Goal: Use online tool/utility: Utilize a website feature to perform a specific function

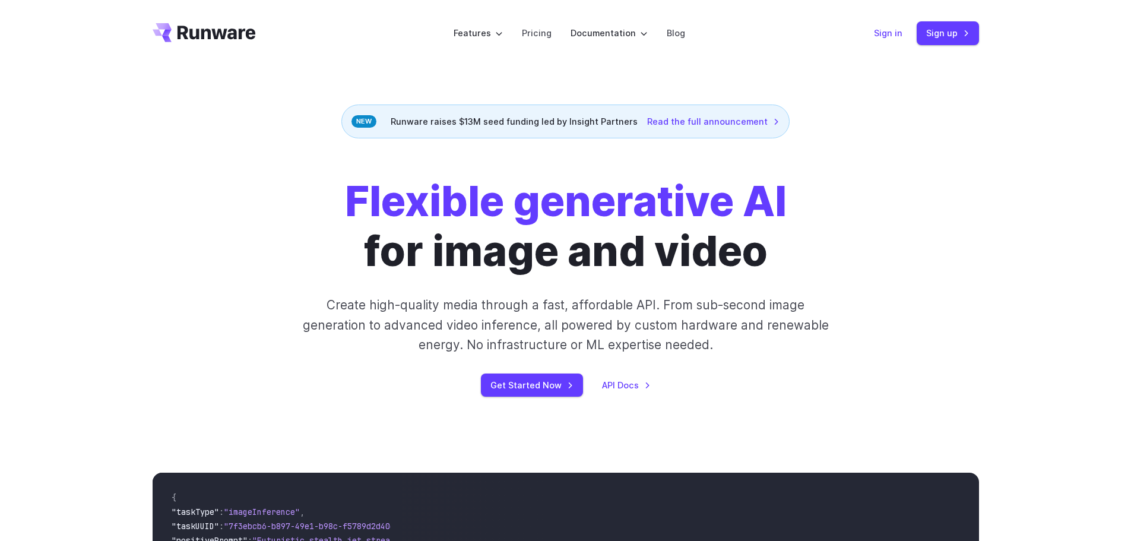
click at [899, 26] on link "Sign in" at bounding box center [888, 33] width 28 height 14
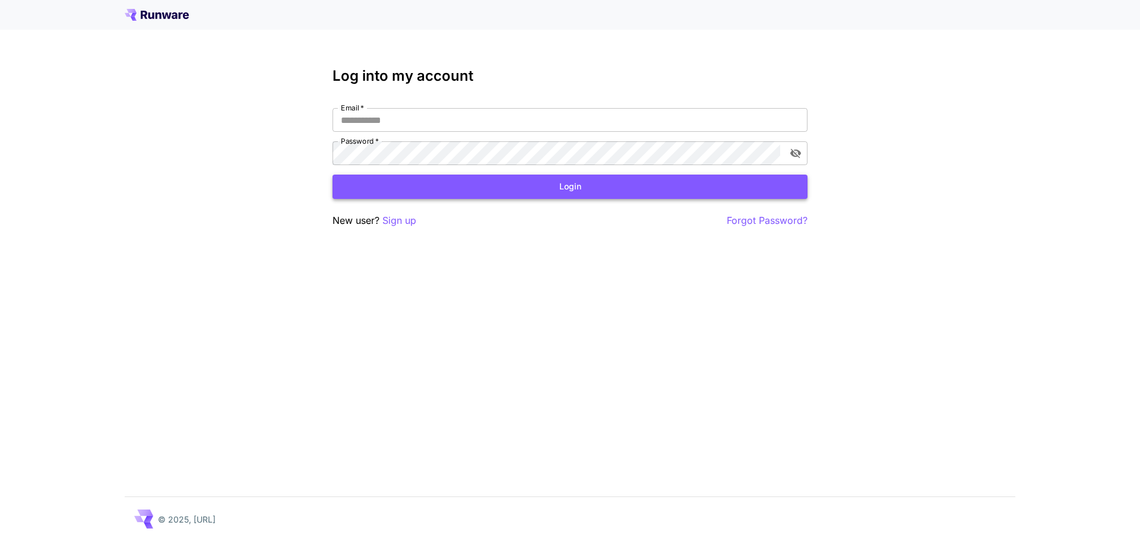
type input "**********"
click at [578, 186] on button "Login" at bounding box center [569, 187] width 475 height 24
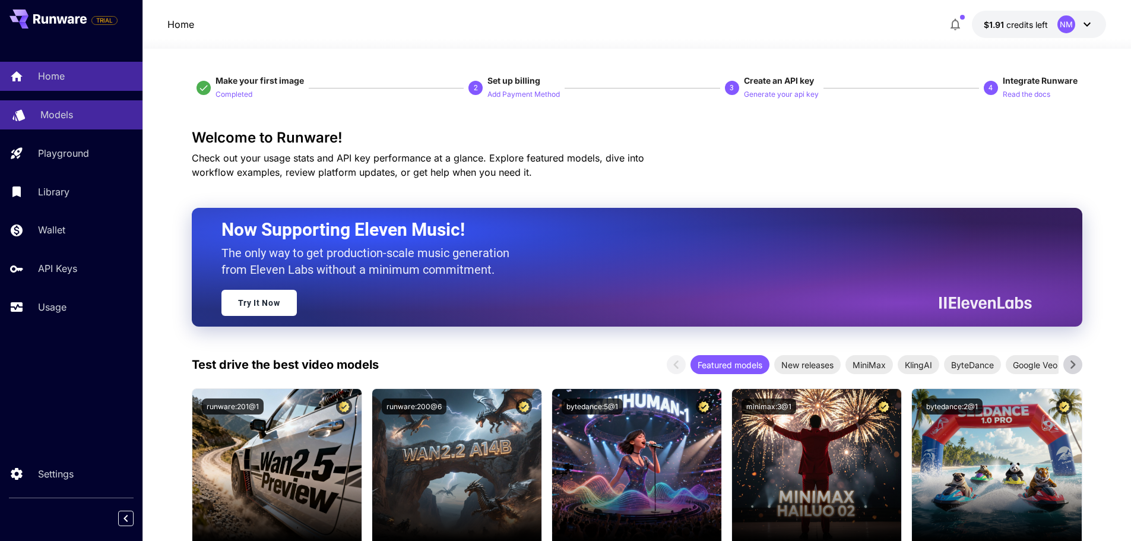
click at [91, 114] on div "Models" at bounding box center [86, 114] width 93 height 14
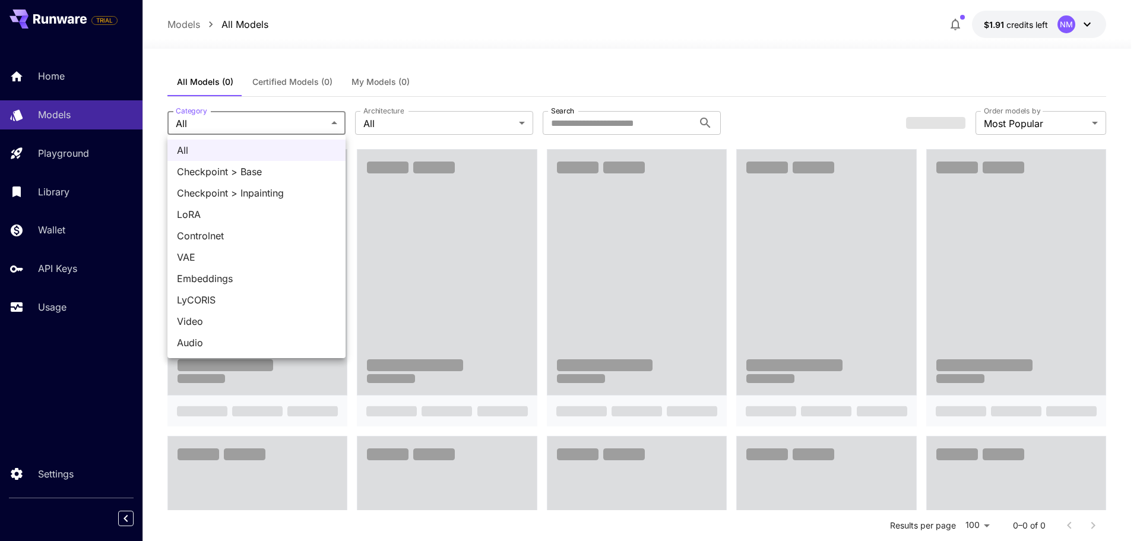
click at [616, 50] on div at bounding box center [570, 270] width 1140 height 541
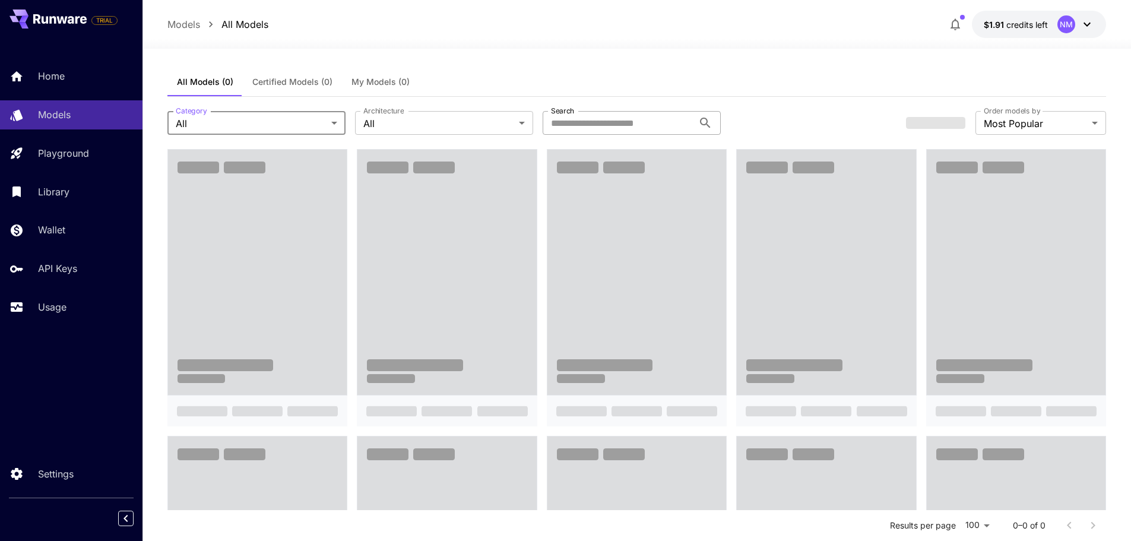
click at [644, 123] on input "Search" at bounding box center [618, 123] width 151 height 24
click at [912, 77] on div "All Models (0) Certified Models (0) My Models (0)" at bounding box center [636, 82] width 939 height 29
click at [963, 20] on button "button" at bounding box center [955, 24] width 24 height 24
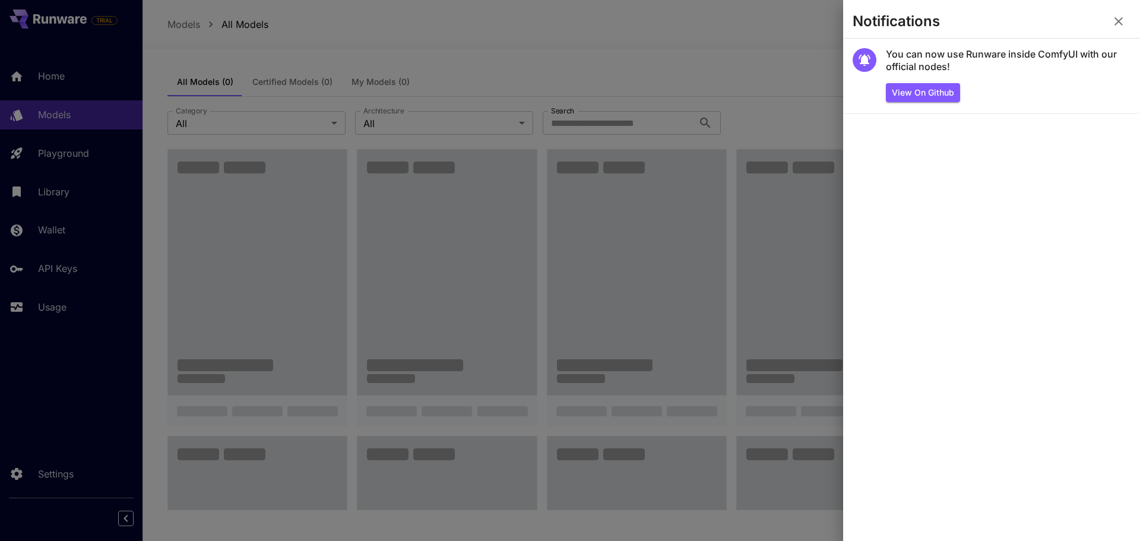
click at [1123, 21] on icon "button" at bounding box center [1118, 21] width 14 height 14
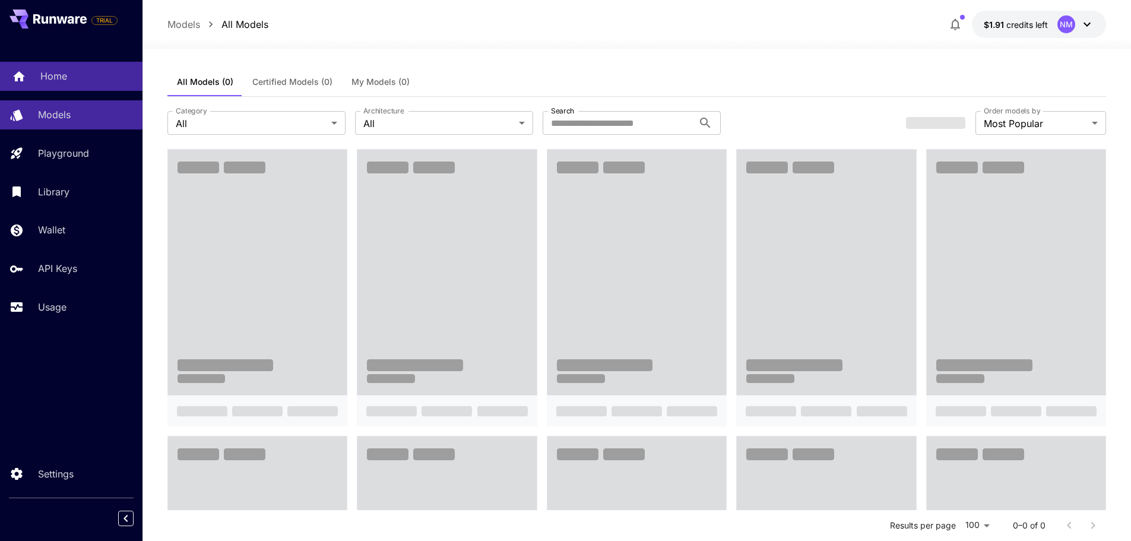
click at [64, 81] on p "Home" at bounding box center [53, 76] width 27 height 14
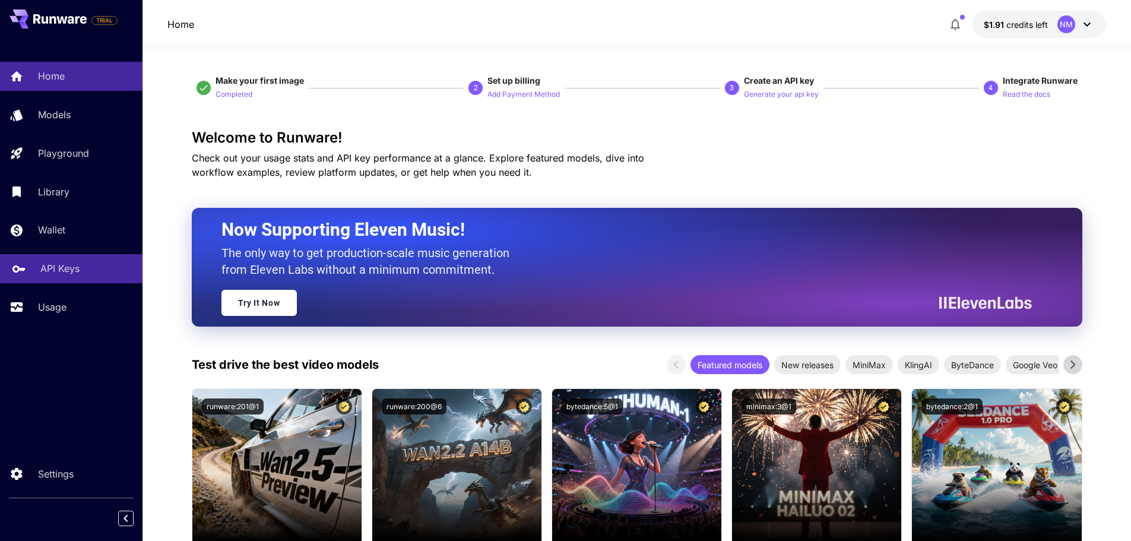
click at [56, 271] on p "API Keys" at bounding box center [59, 268] width 39 height 14
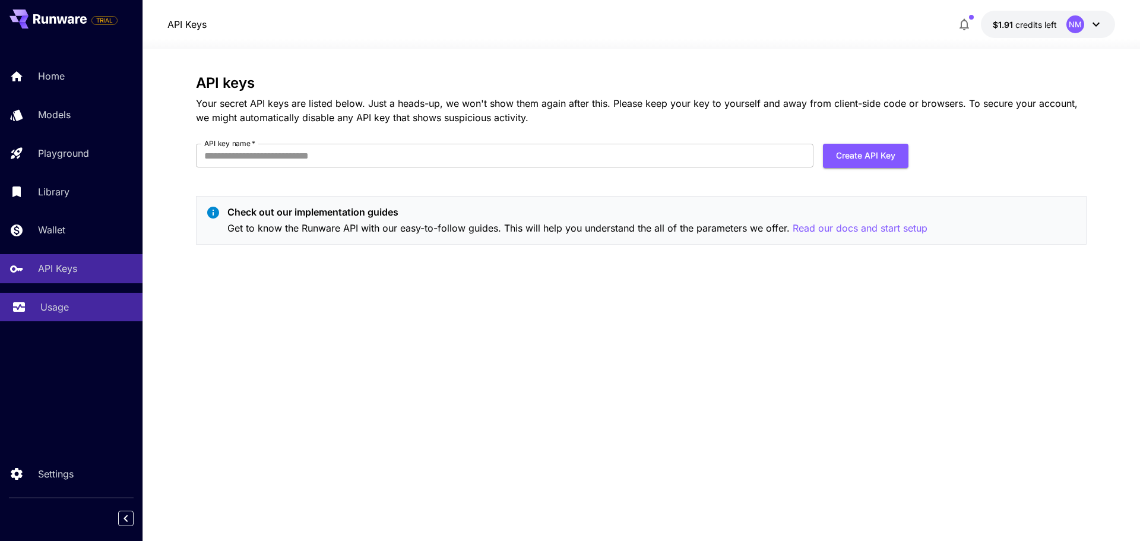
click at [69, 317] on link "Usage" at bounding box center [71, 307] width 142 height 29
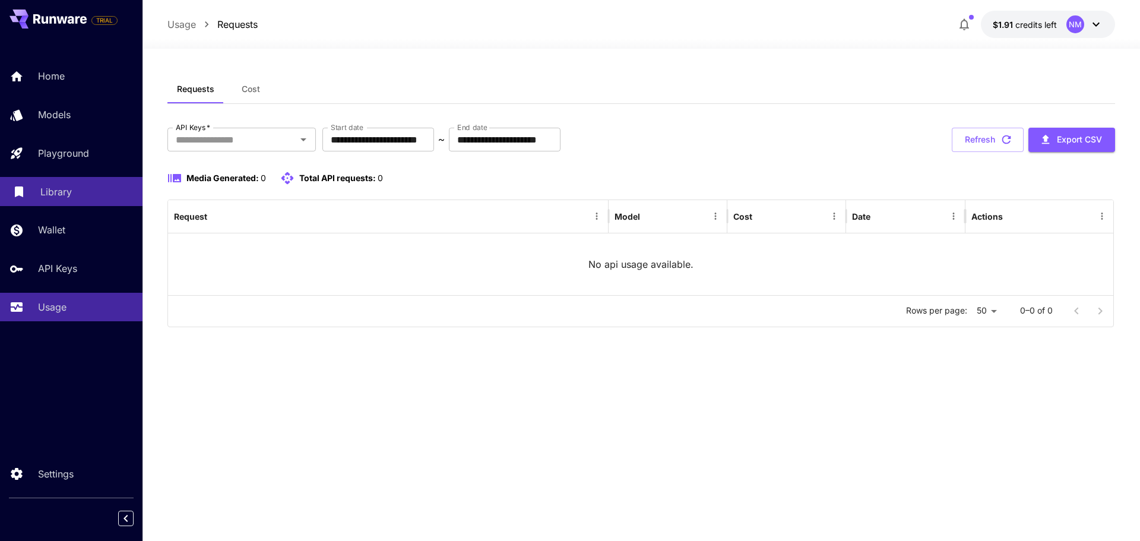
click at [85, 199] on link "Library" at bounding box center [71, 191] width 142 height 29
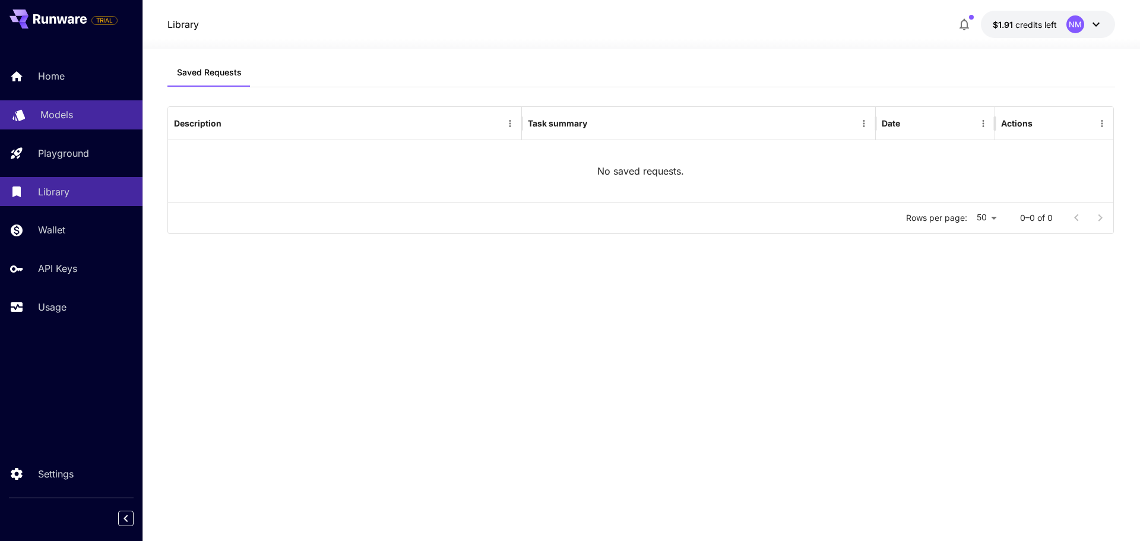
click at [94, 116] on div "Models" at bounding box center [86, 114] width 93 height 14
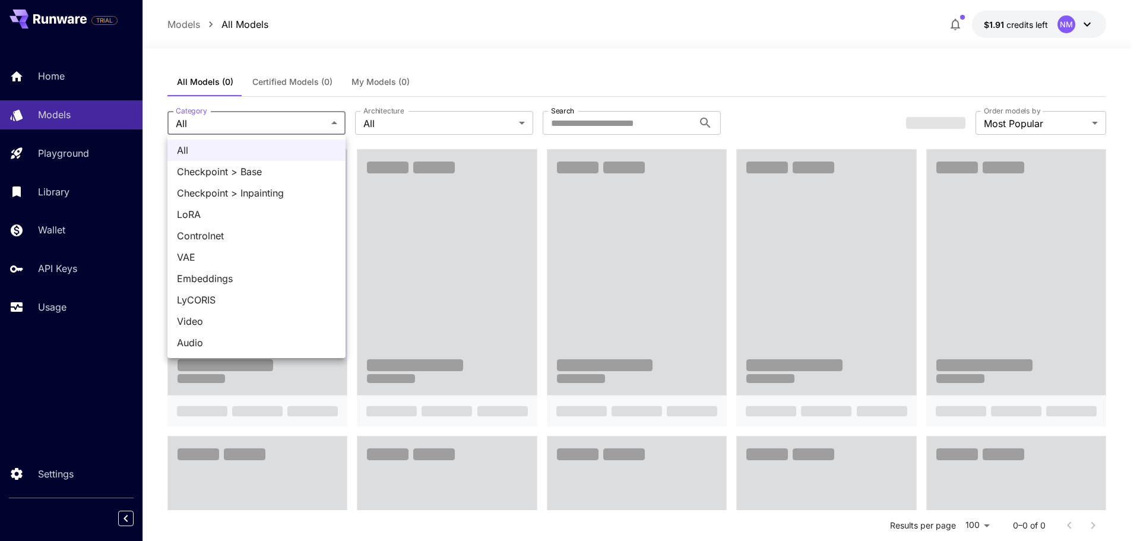
click at [439, 119] on div at bounding box center [570, 270] width 1140 height 541
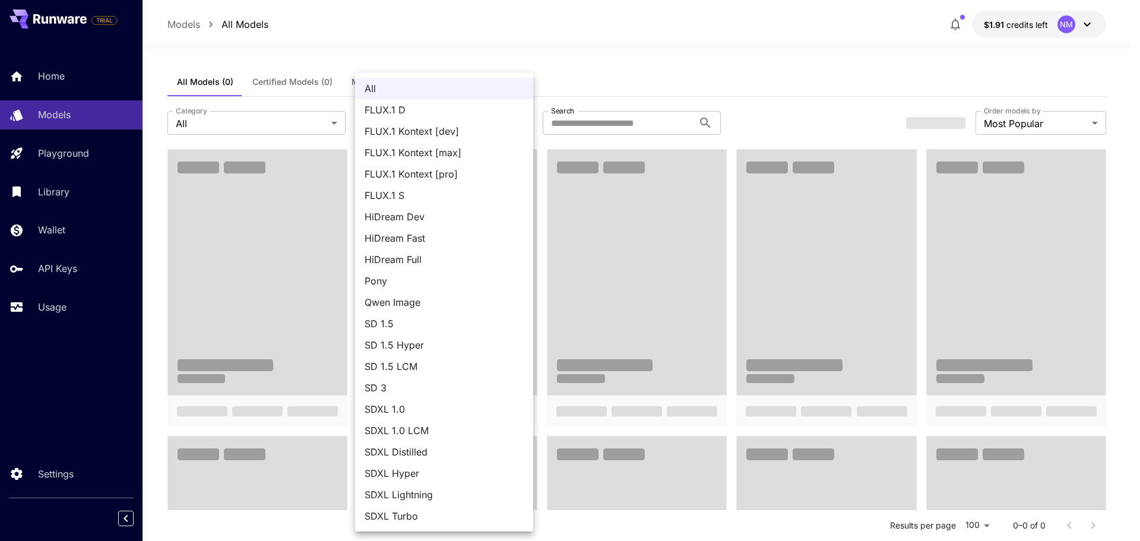
click at [804, 70] on div at bounding box center [570, 270] width 1140 height 541
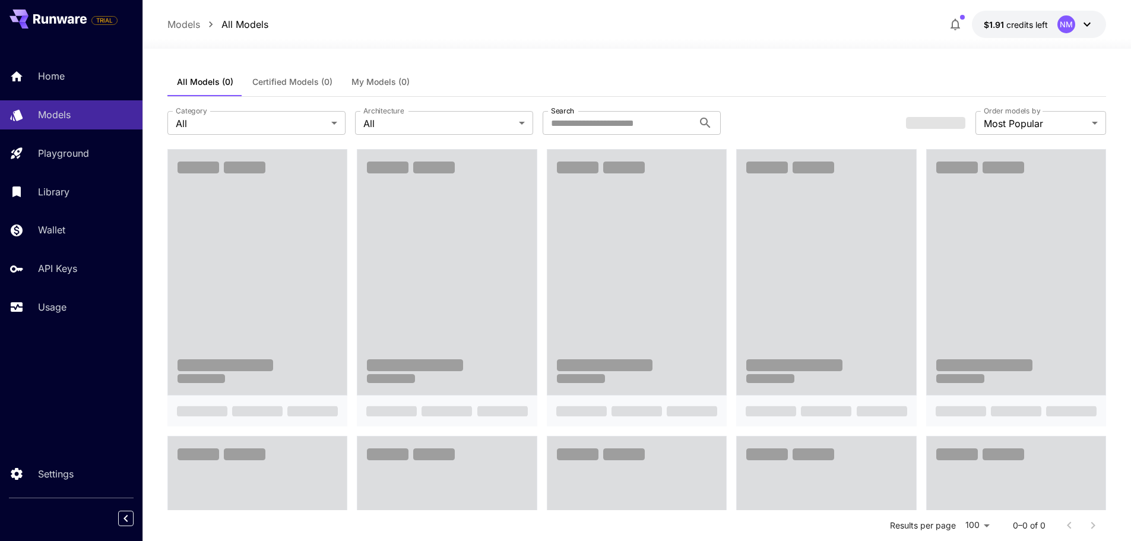
click at [188, 21] on p "Models" at bounding box center [183, 24] width 33 height 14
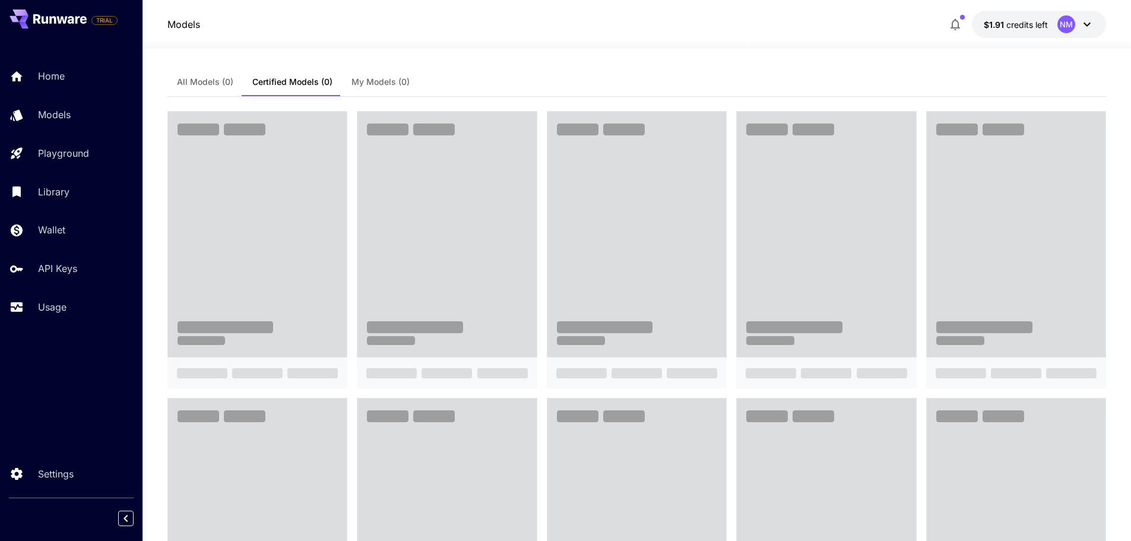
click at [1022, 18] on p "$1.91 credits left" at bounding box center [1016, 24] width 64 height 12
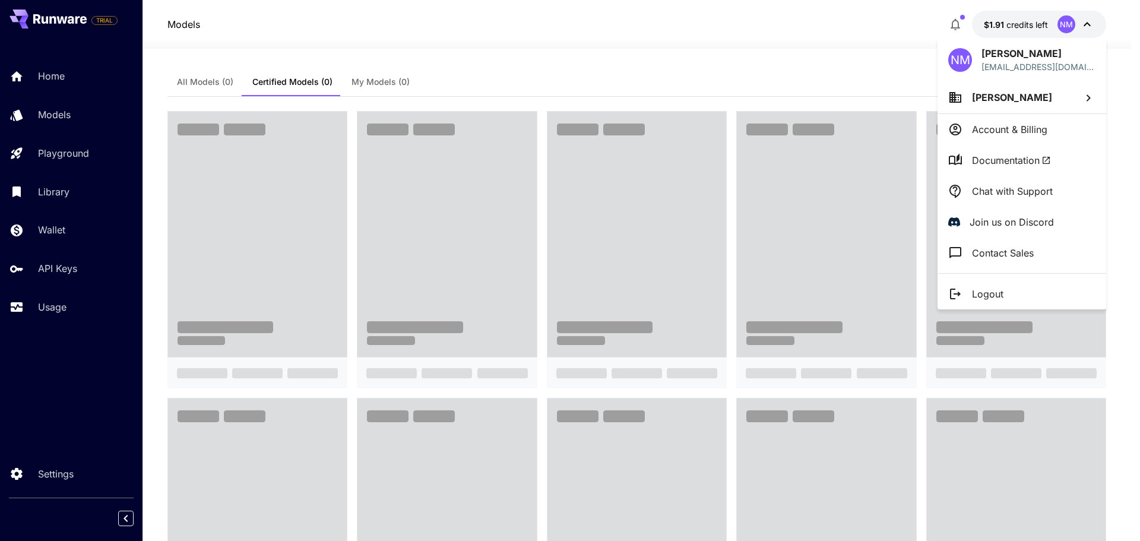
click at [1024, 125] on p "Account & Billing" at bounding box center [1009, 129] width 75 height 14
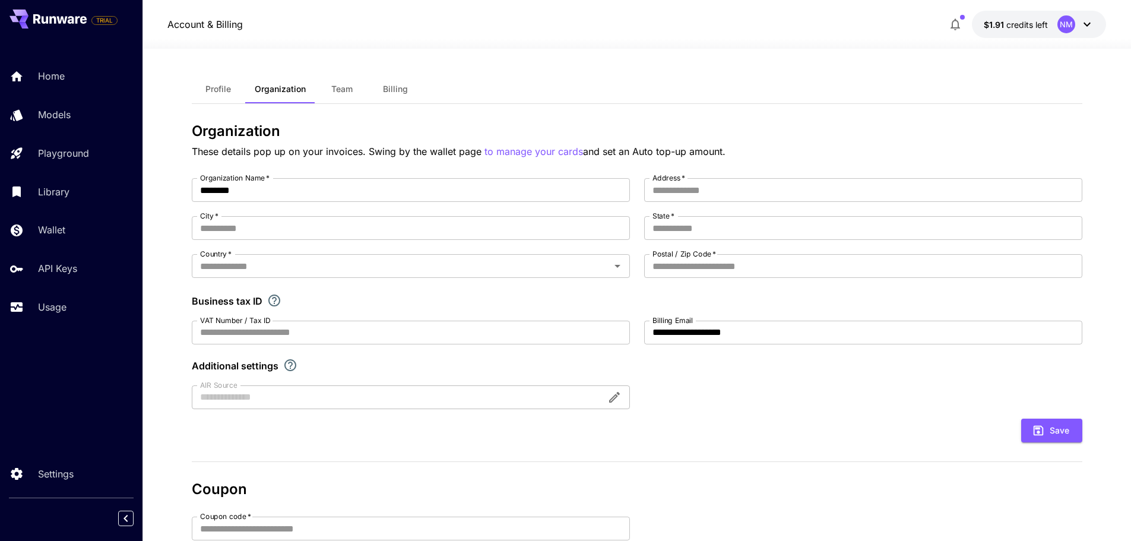
click at [386, 88] on span "Billing" at bounding box center [395, 89] width 25 height 11
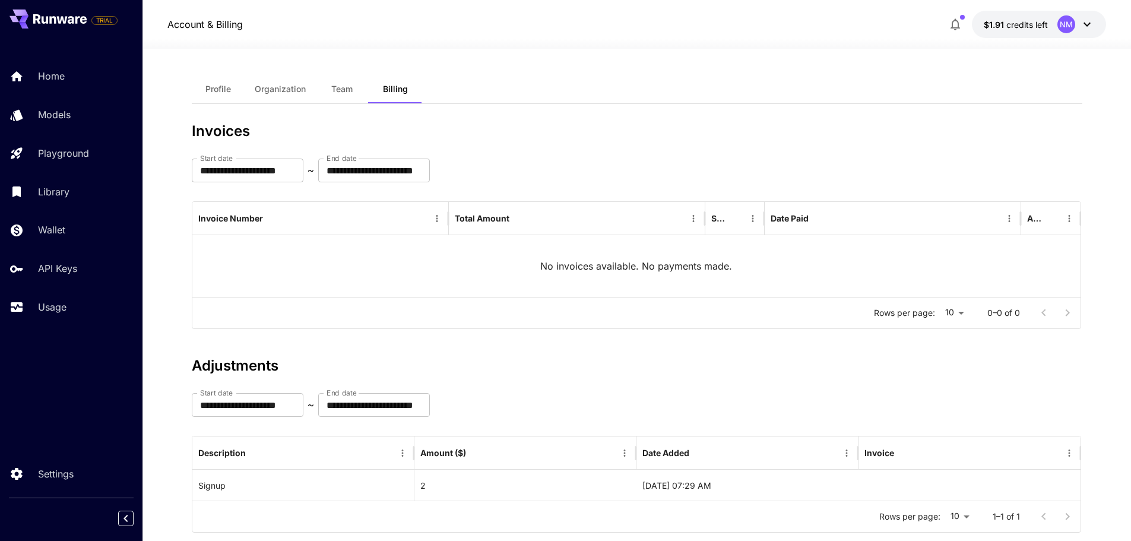
click at [215, 92] on span "Profile" at bounding box center [218, 89] width 26 height 11
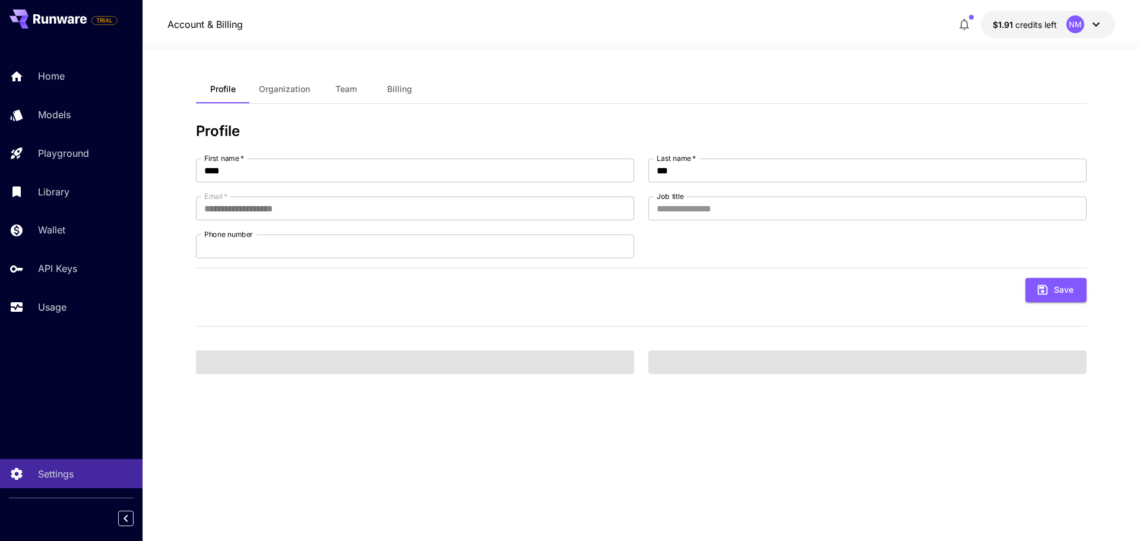
click at [275, 86] on span "Organization" at bounding box center [284, 89] width 51 height 11
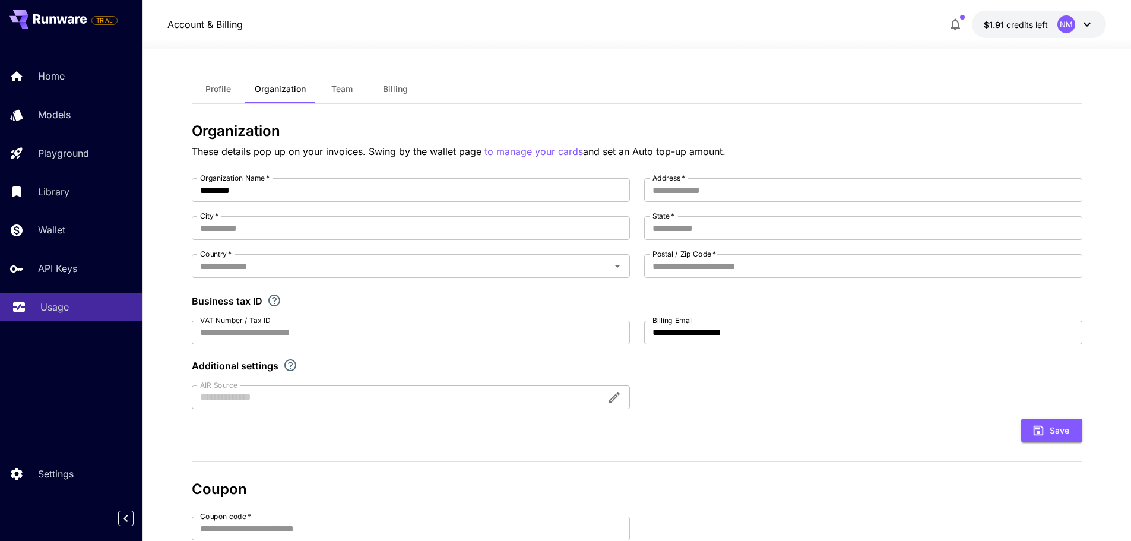
click at [60, 303] on p "Usage" at bounding box center [54, 307] width 28 height 14
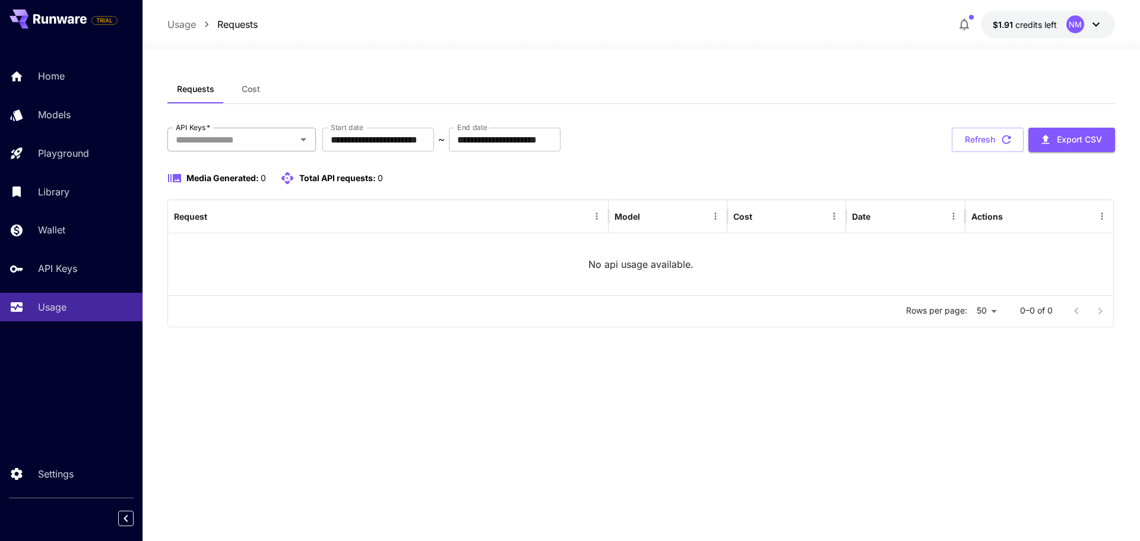
click at [258, 138] on input "API Keys   *" at bounding box center [232, 139] width 122 height 17
click at [376, 140] on input "**********" at bounding box center [378, 140] width 112 height 24
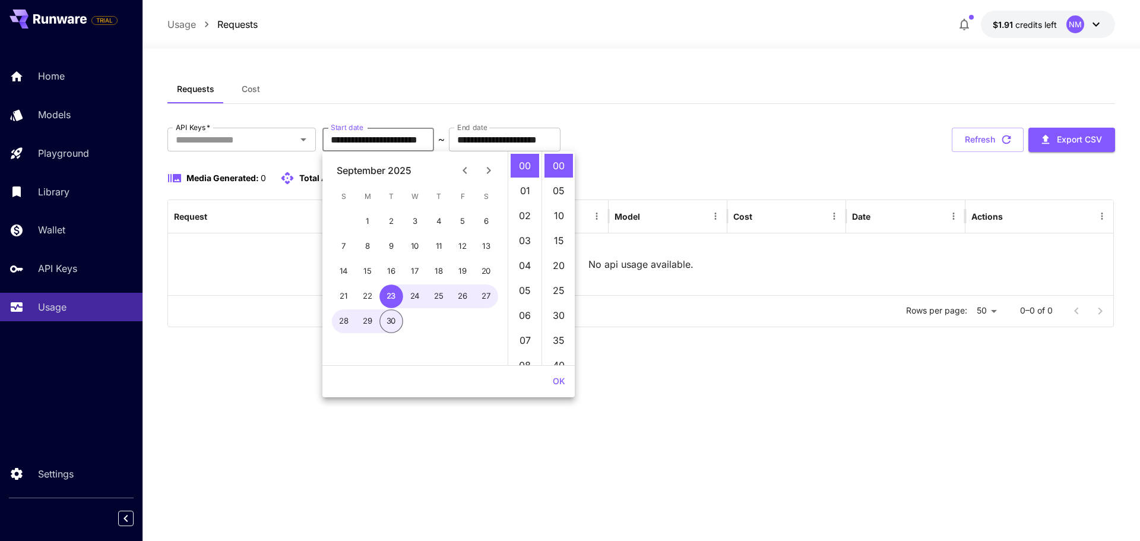
click at [777, 108] on div "**********" at bounding box center [640, 206] width 947 height 262
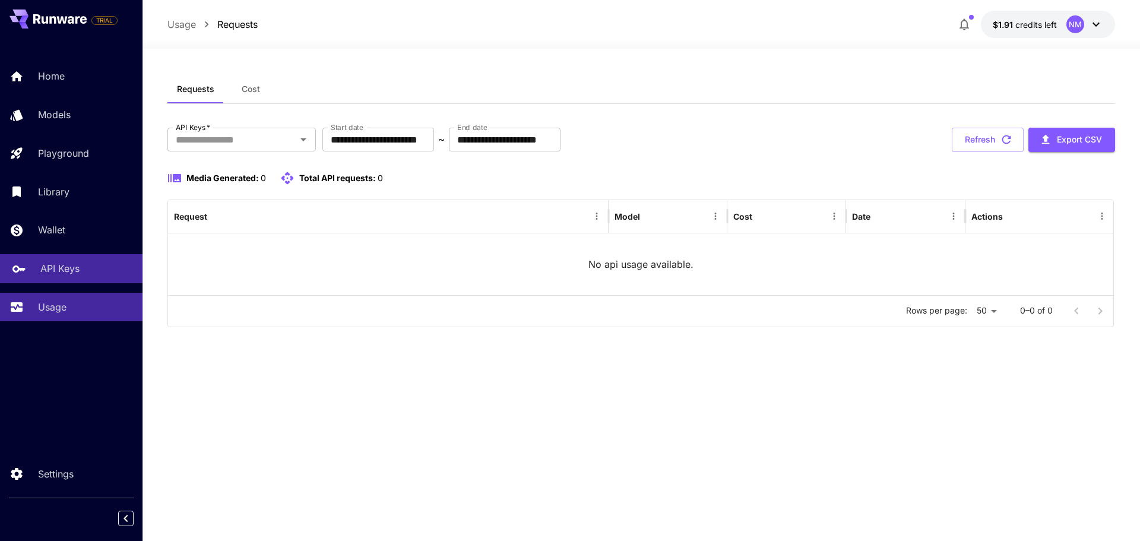
click at [94, 258] on link "API Keys" at bounding box center [71, 268] width 142 height 29
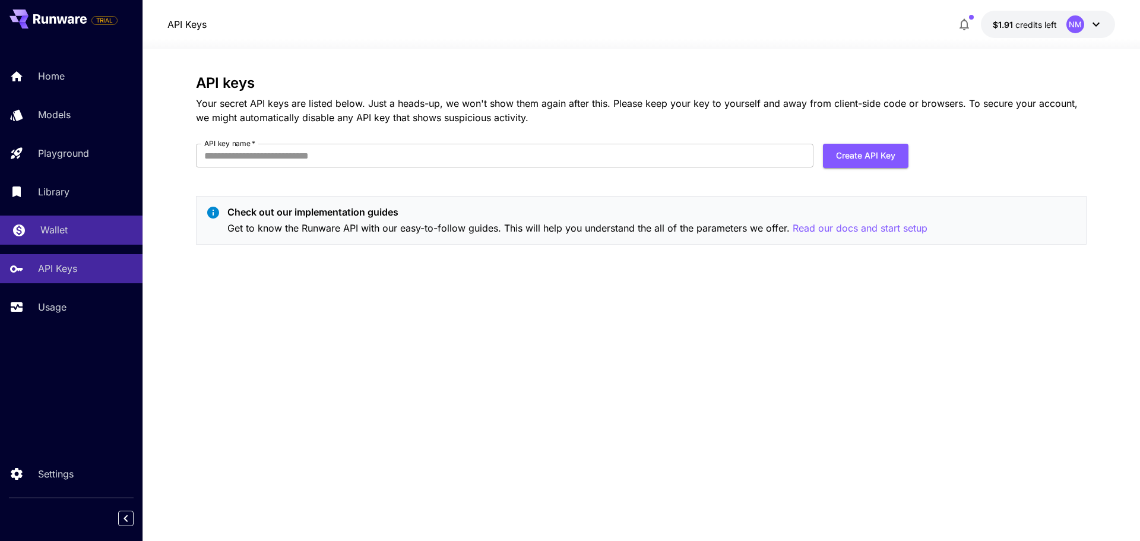
click at [84, 226] on div "Wallet" at bounding box center [86, 230] width 93 height 14
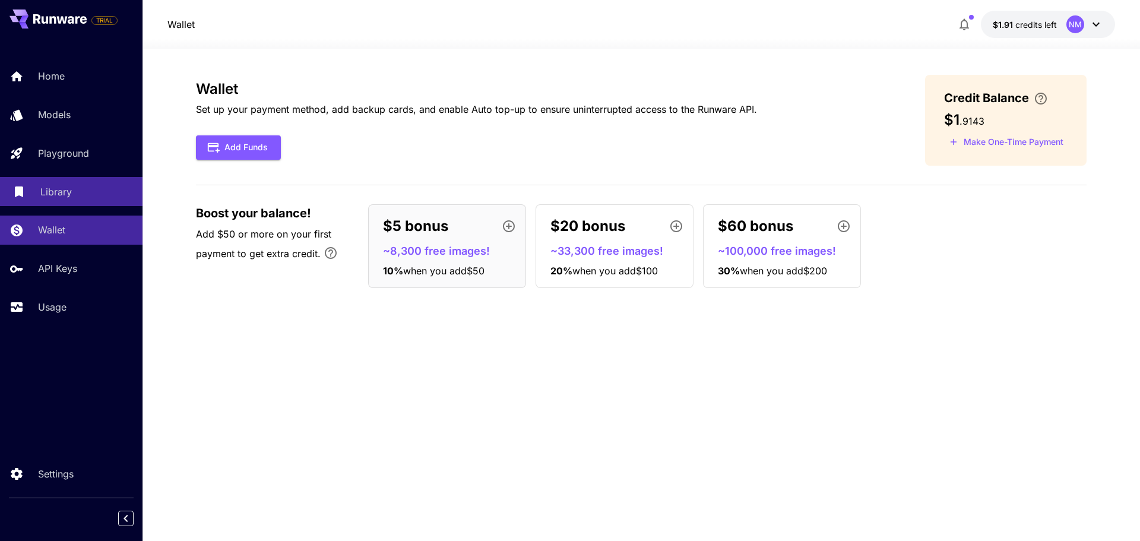
click at [86, 195] on div "Library" at bounding box center [86, 192] width 93 height 14
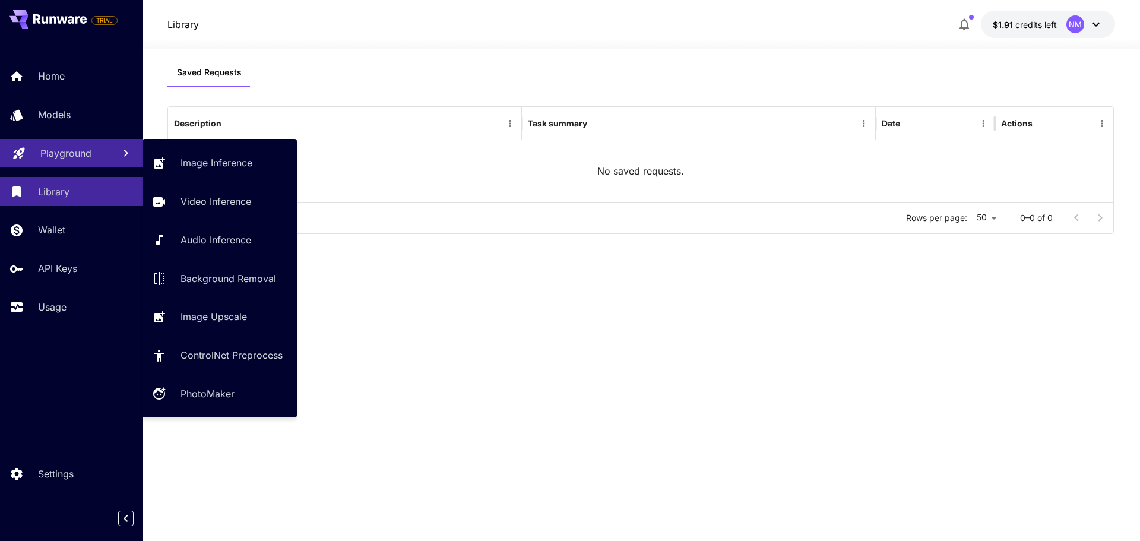
click at [96, 160] on link "Playground" at bounding box center [71, 153] width 142 height 29
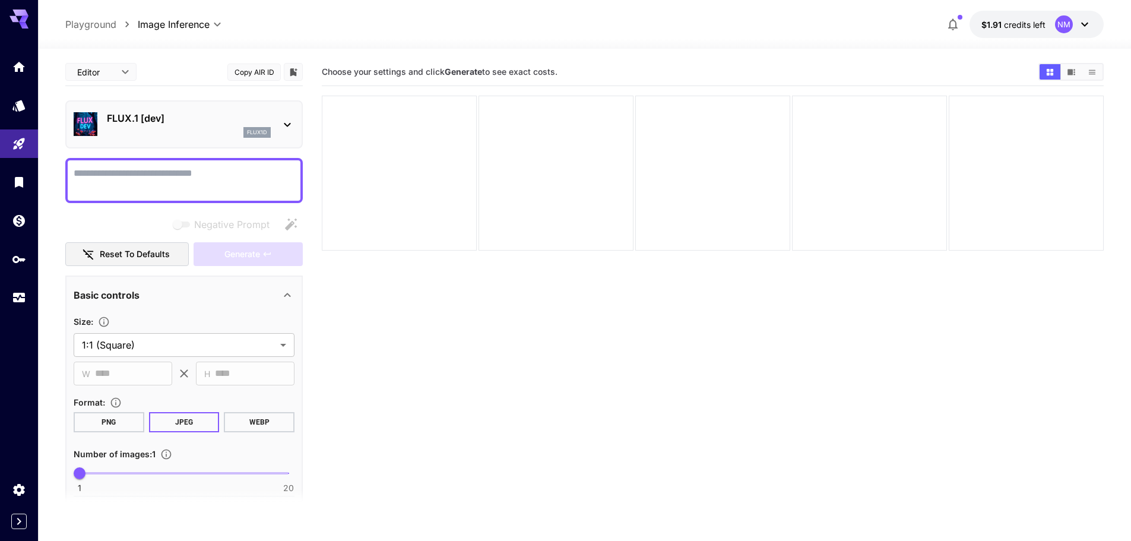
click at [274, 121] on div "FLUX.1 [dev] flux1d" at bounding box center [184, 124] width 221 height 36
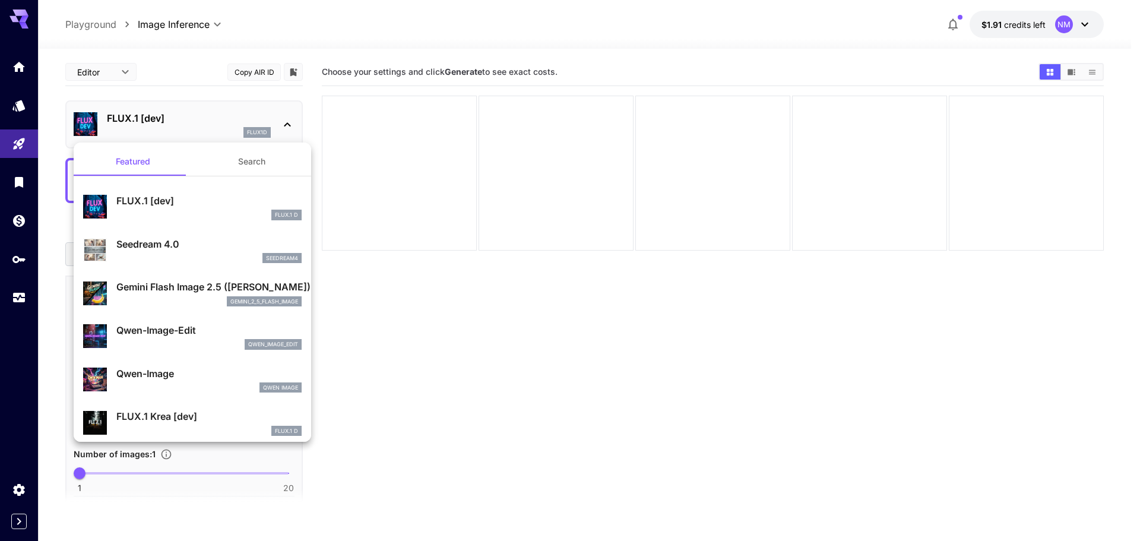
click at [163, 290] on p "Gemini Flash Image 2.5 (Nano Banana)" at bounding box center [208, 287] width 185 height 14
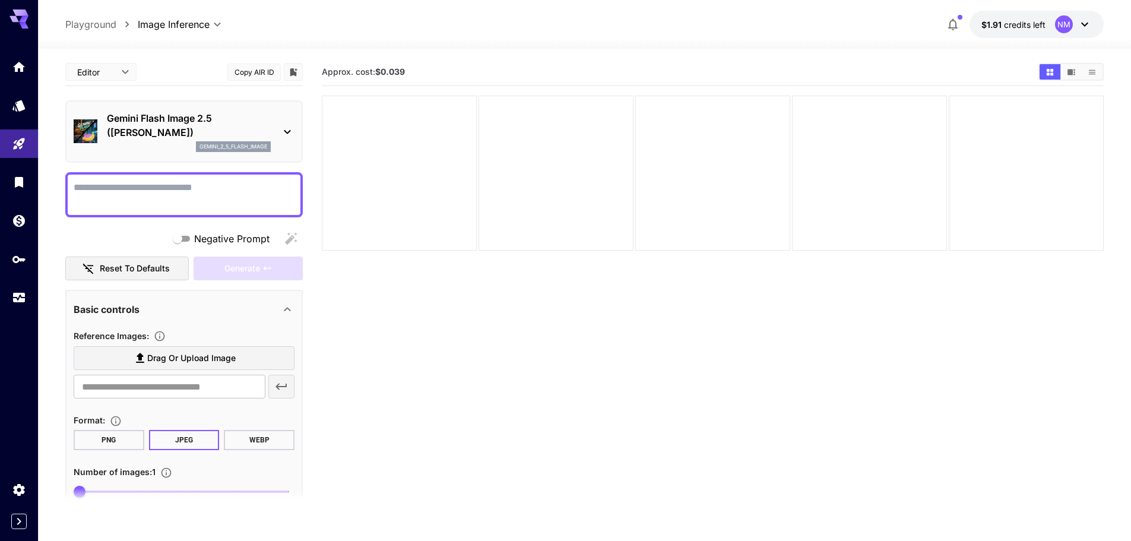
click at [190, 194] on textarea "Negative Prompt" at bounding box center [184, 194] width 221 height 28
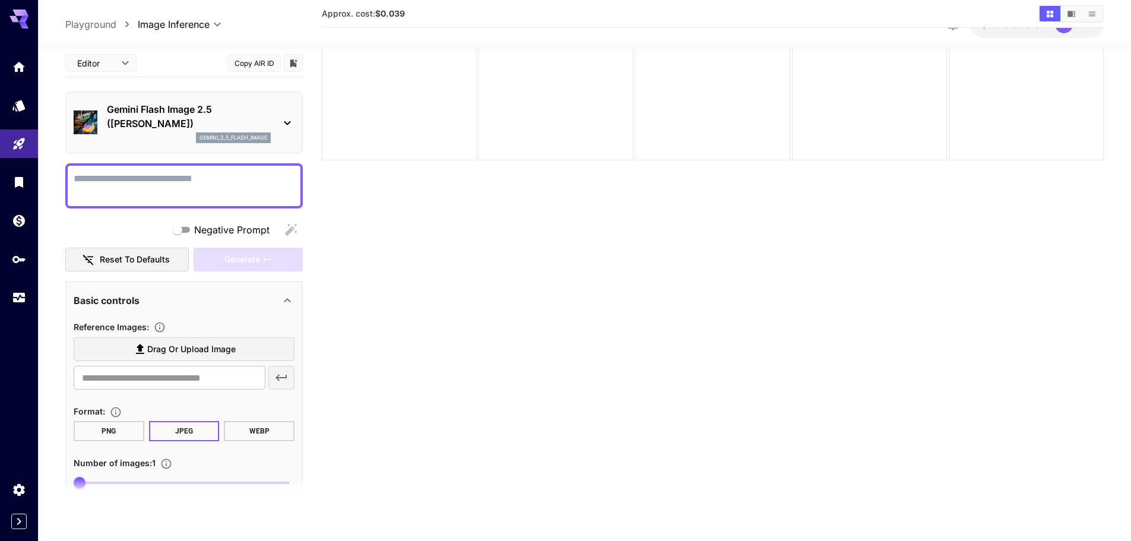
scroll to position [94, 0]
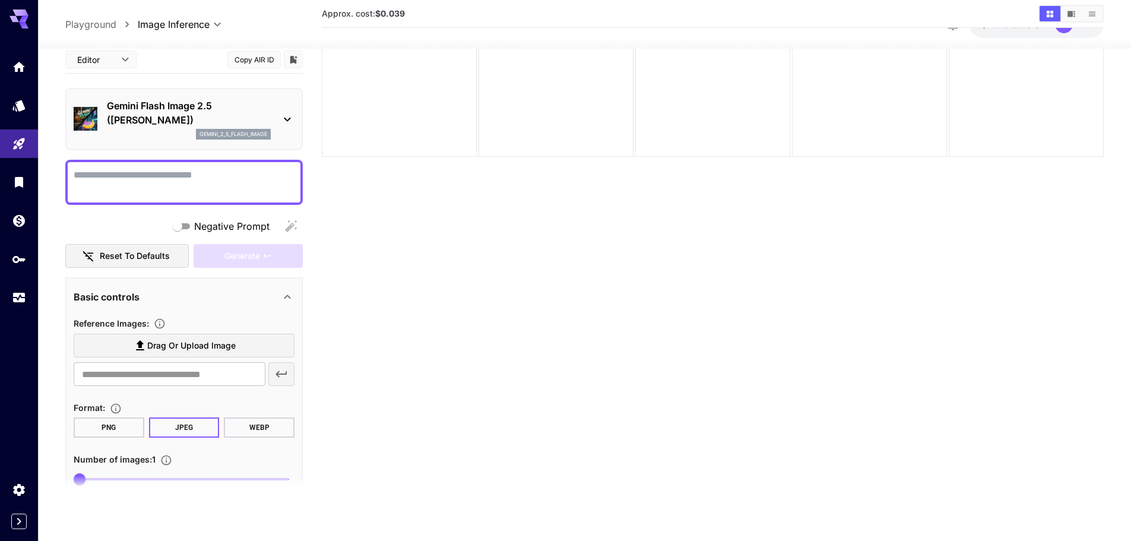
click at [108, 427] on button "PNG" at bounding box center [109, 427] width 71 height 20
drag, startPoint x: 80, startPoint y: 476, endPoint x: 227, endPoint y: 476, distance: 147.2
click at [227, 476] on section at bounding box center [183, 490] width 237 height 30
click at [169, 463] on icon "Specify how many images to generate in a single request. Each image generation …" at bounding box center [166, 460] width 12 height 12
click at [369, 443] on section "Approx. cost: $0.039" at bounding box center [713, 234] width 782 height 541
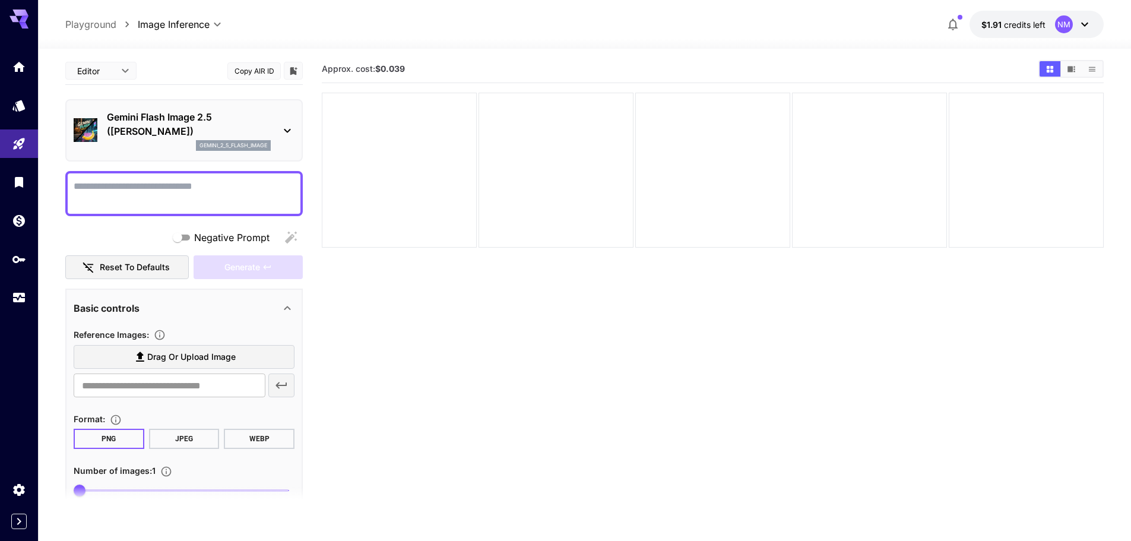
scroll to position [0, 0]
click at [284, 321] on div "Basic controls" at bounding box center [184, 309] width 221 height 28
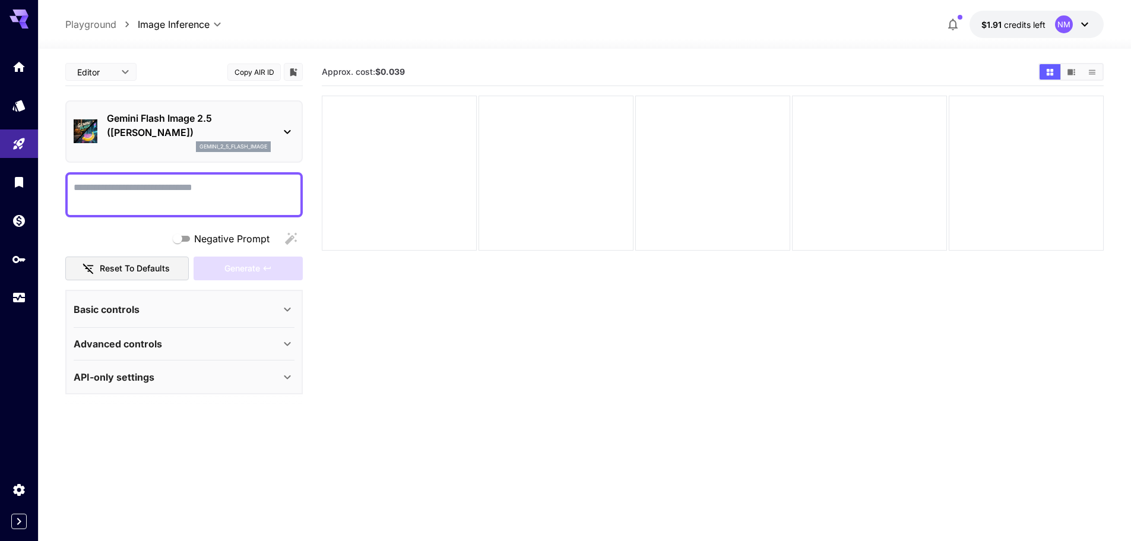
click at [284, 321] on div "Basic controls" at bounding box center [184, 309] width 221 height 28
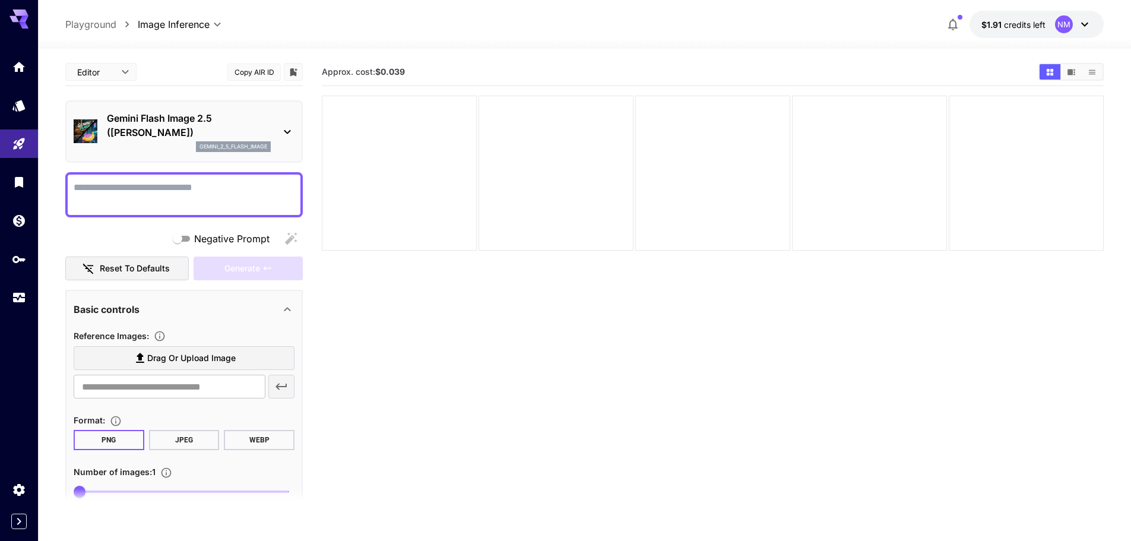
click at [285, 304] on icon at bounding box center [287, 309] width 14 height 14
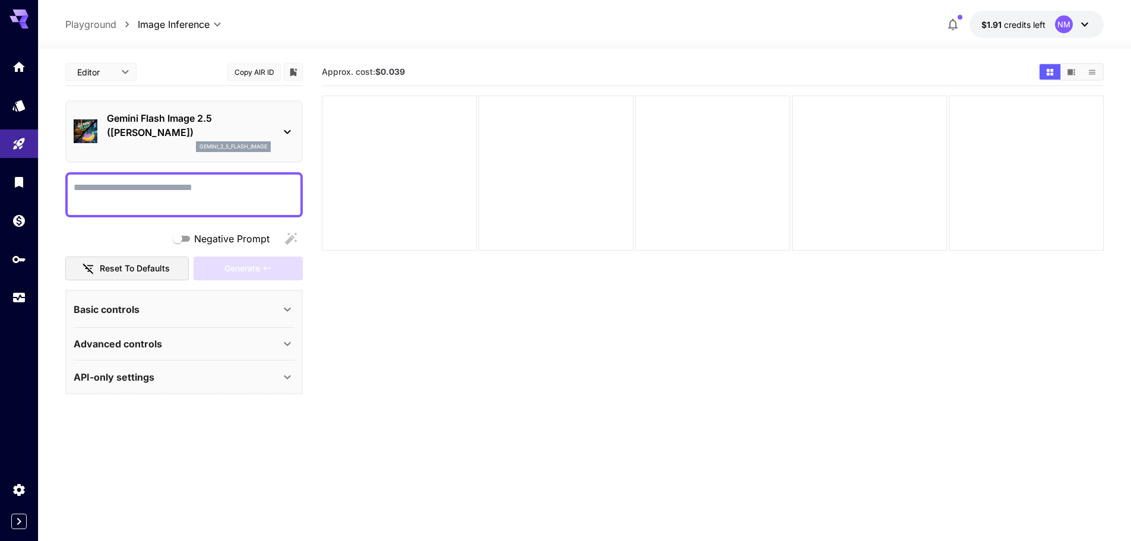
click at [282, 343] on icon at bounding box center [287, 344] width 14 height 14
click at [285, 379] on icon at bounding box center [287, 377] width 14 height 14
